Goal: Navigation & Orientation: Find specific page/section

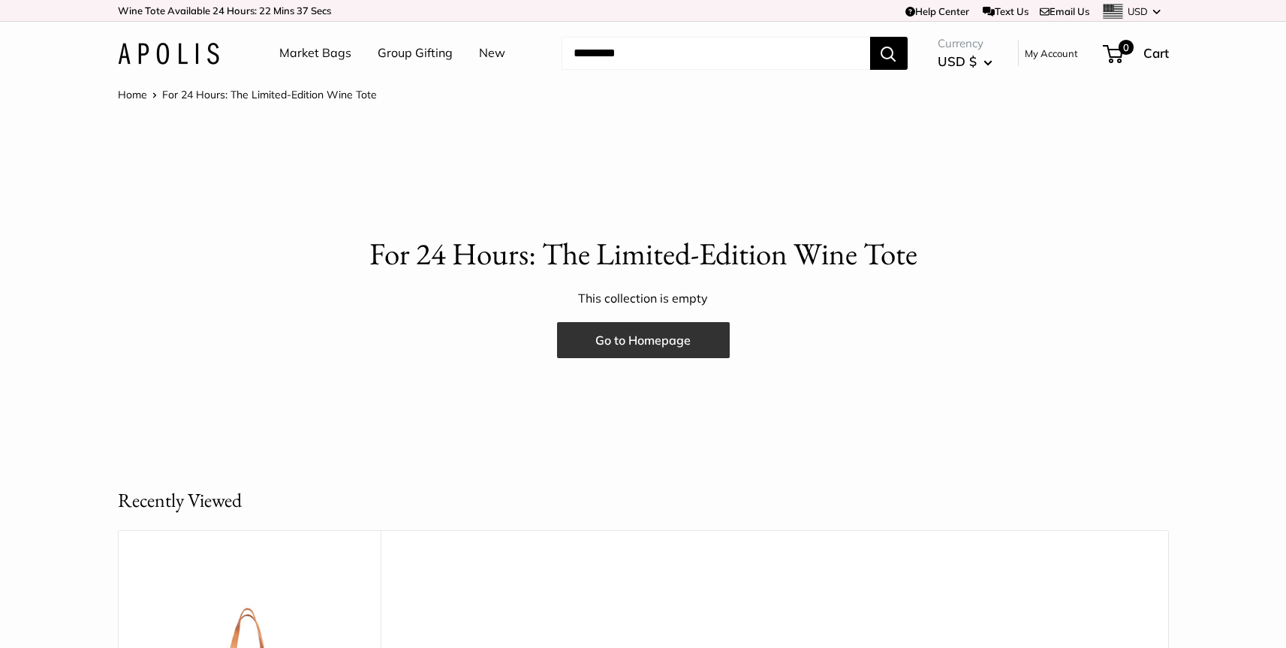
click at [676, 339] on link "Go to Homepage" at bounding box center [643, 340] width 173 height 36
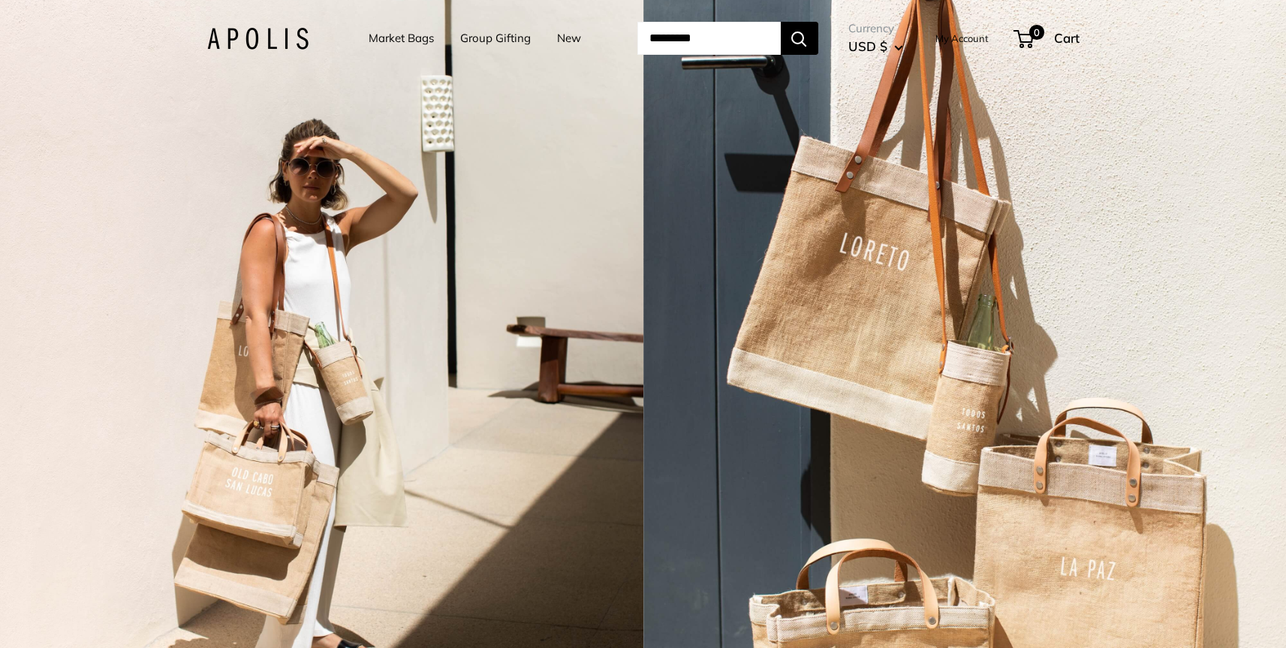
click at [405, 40] on link "Market Bags" at bounding box center [401, 38] width 65 height 21
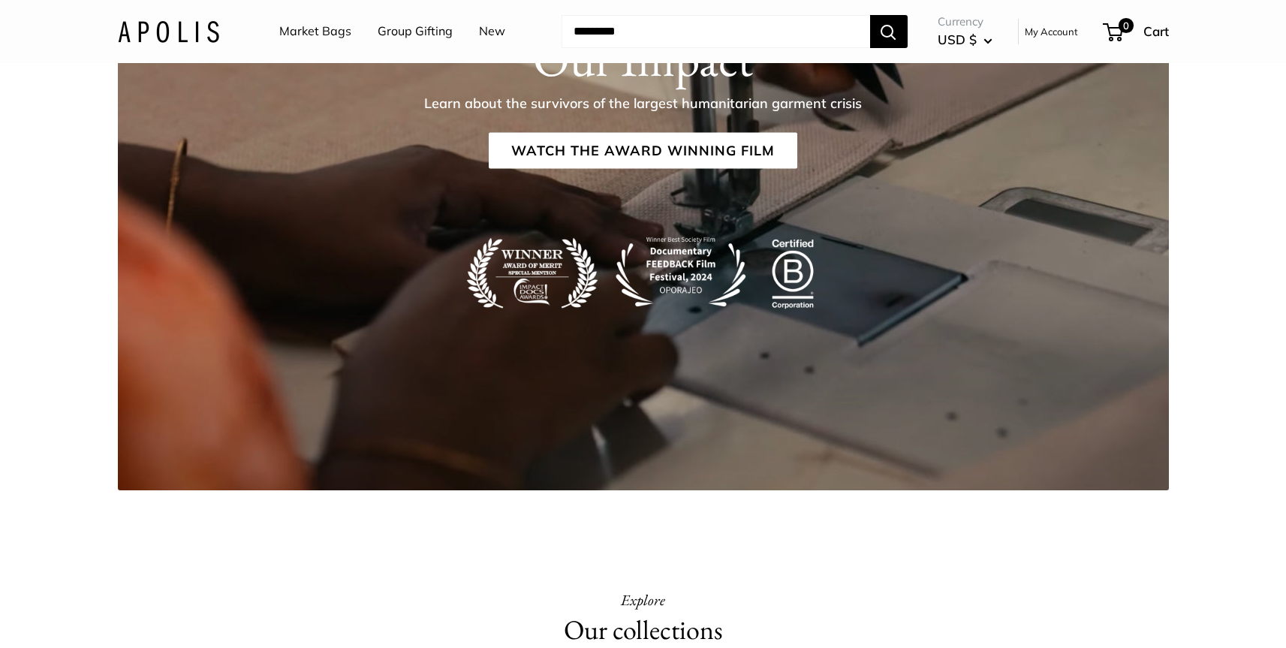
scroll to position [2478, 0]
